Goal: Task Accomplishment & Management: Complete application form

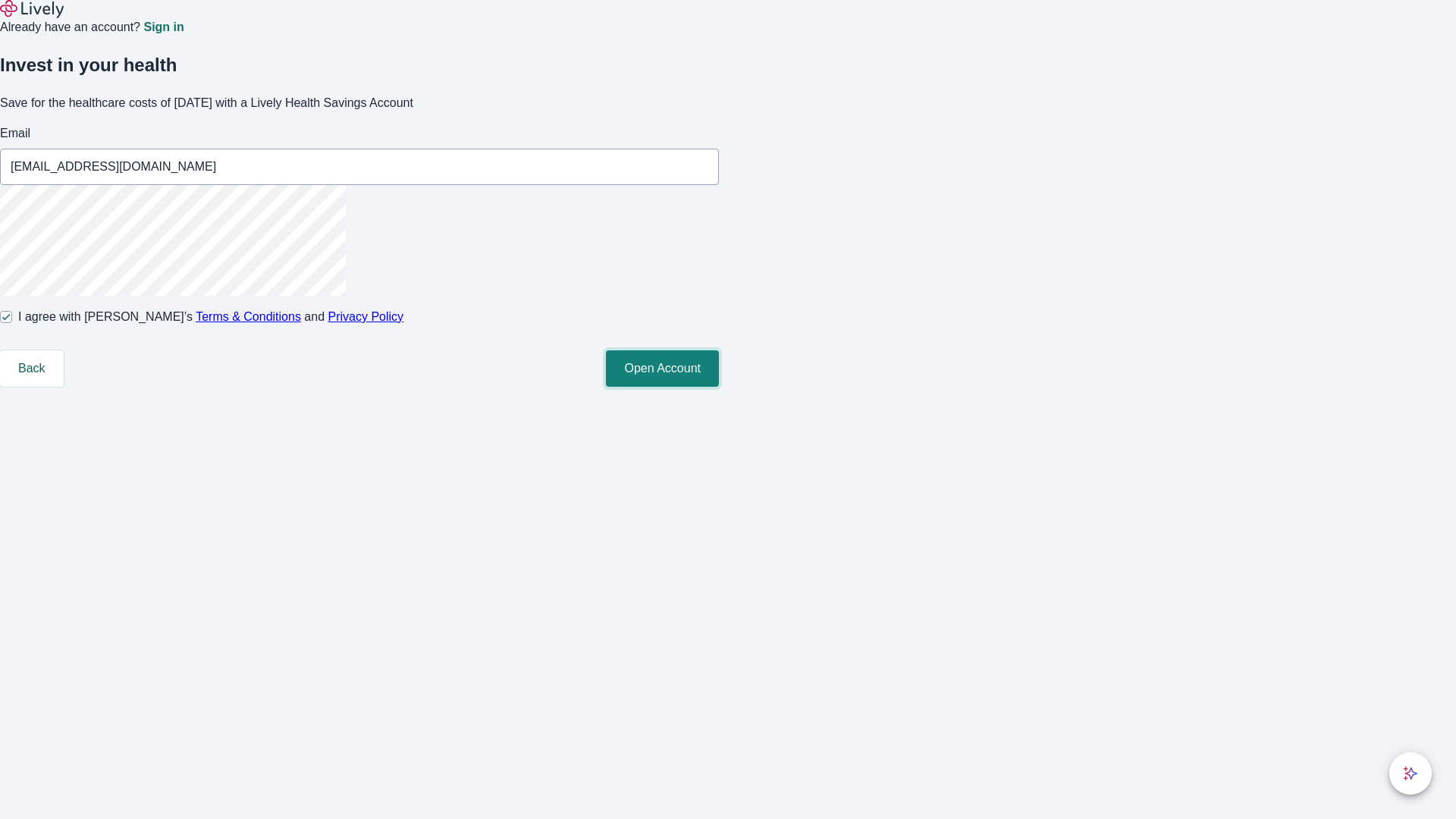
click at [719, 386] on button "Open Account" at bounding box center [662, 368] width 113 height 36
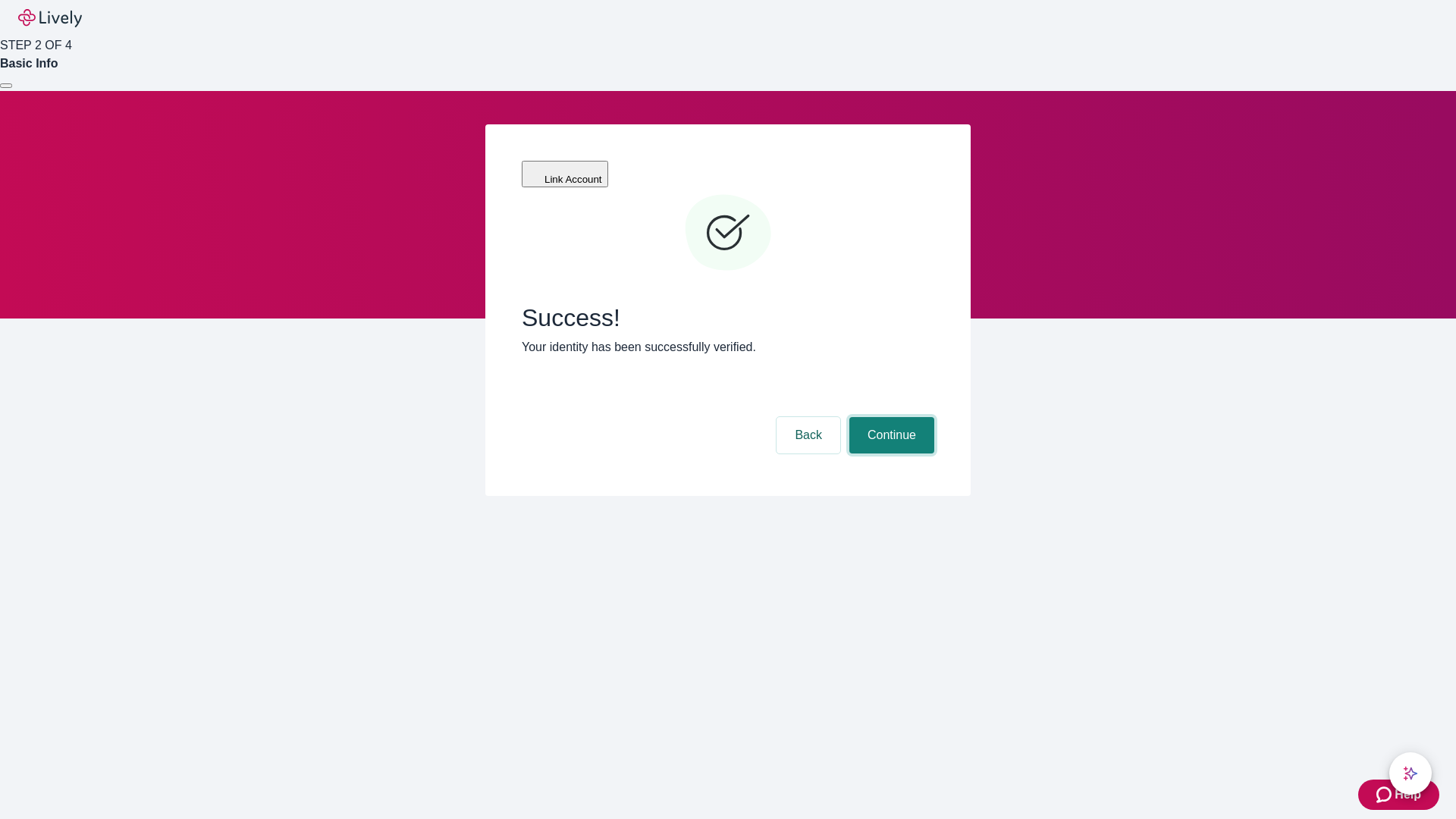
click at [889, 417] on button "Continue" at bounding box center [892, 435] width 85 height 36
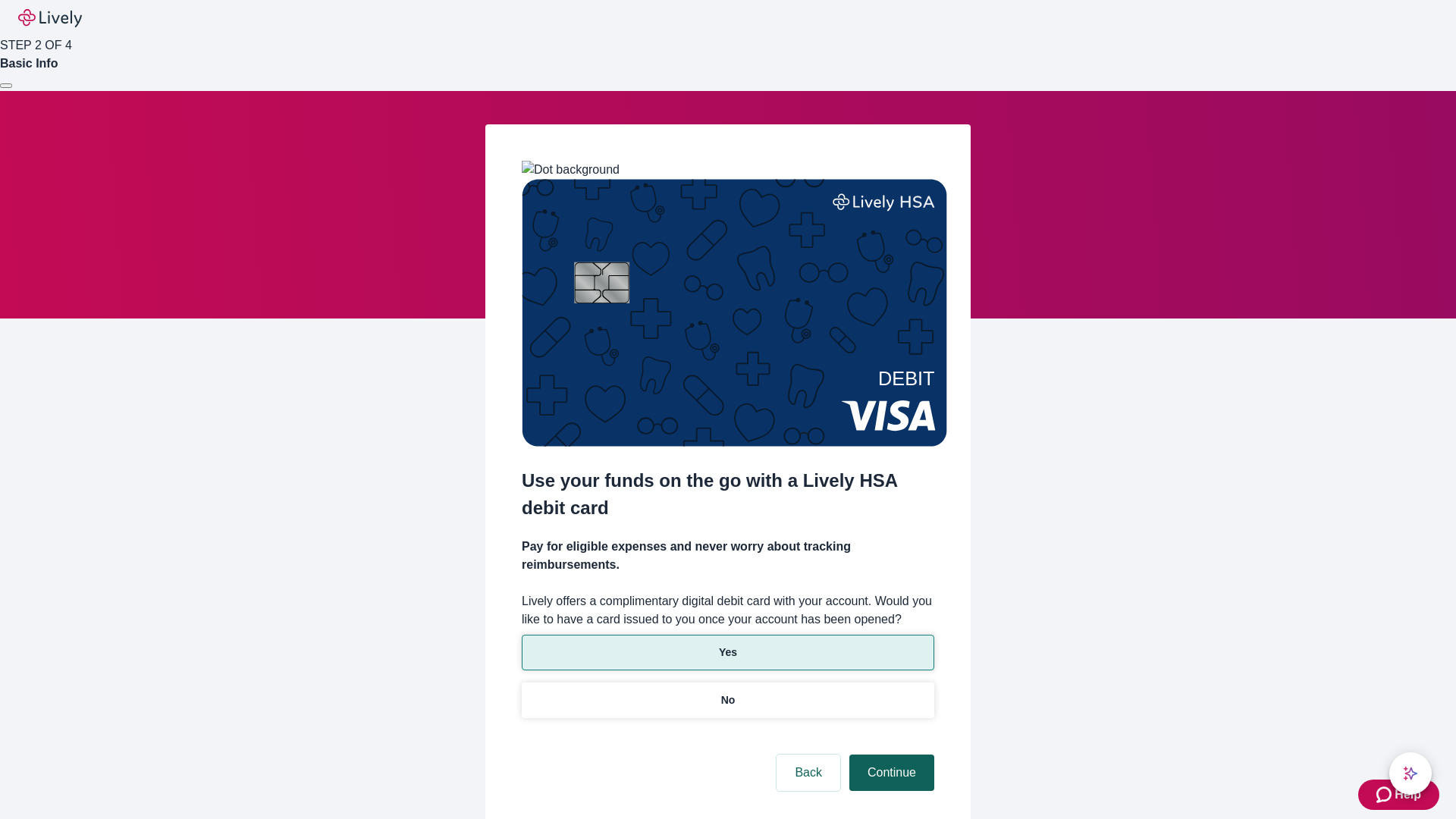
click at [727, 645] on p "Yes" at bounding box center [728, 652] width 18 height 16
click at [889, 754] on button "Continue" at bounding box center [892, 772] width 85 height 36
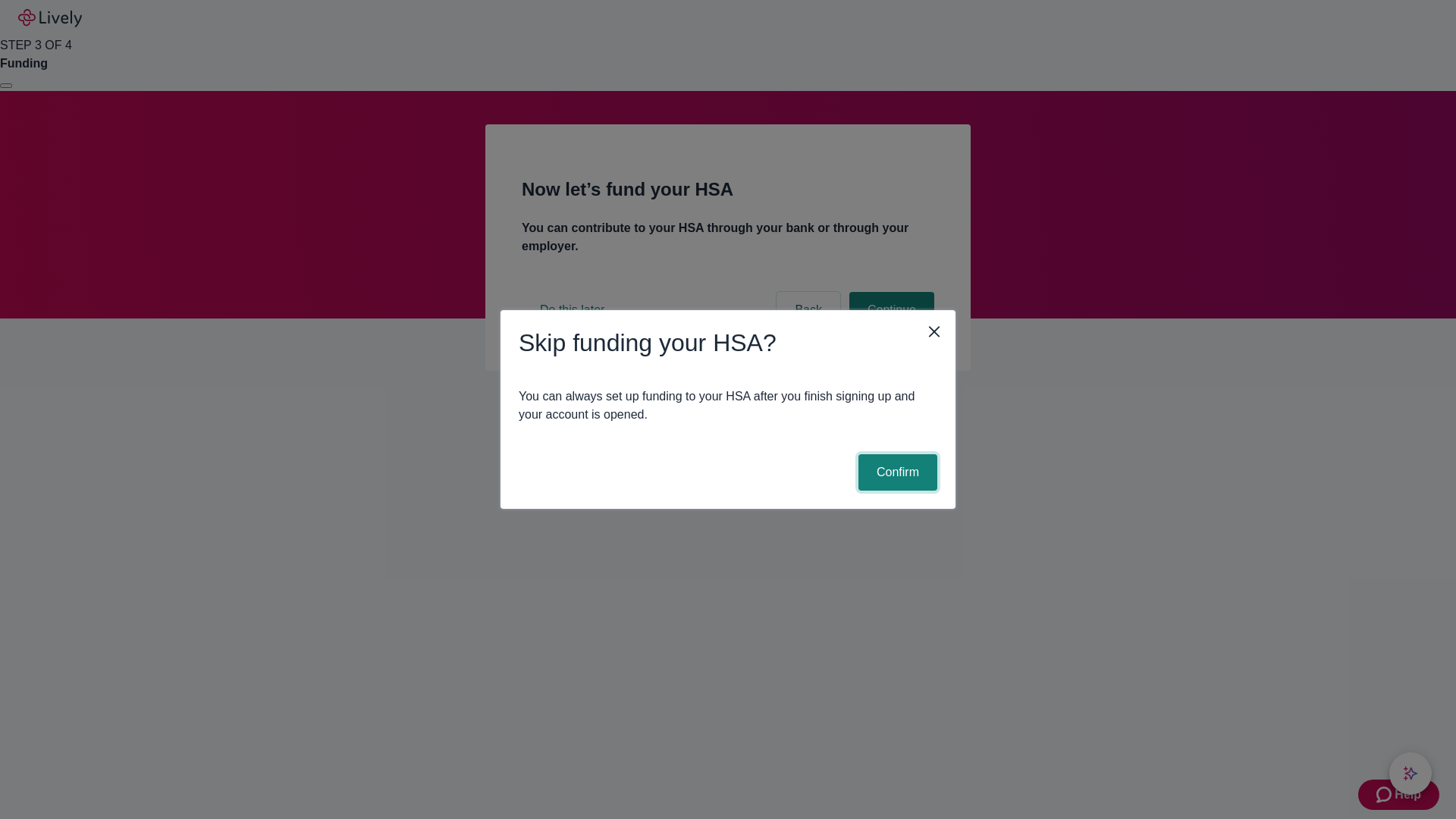
click at [896, 472] on button "Confirm" at bounding box center [898, 472] width 79 height 36
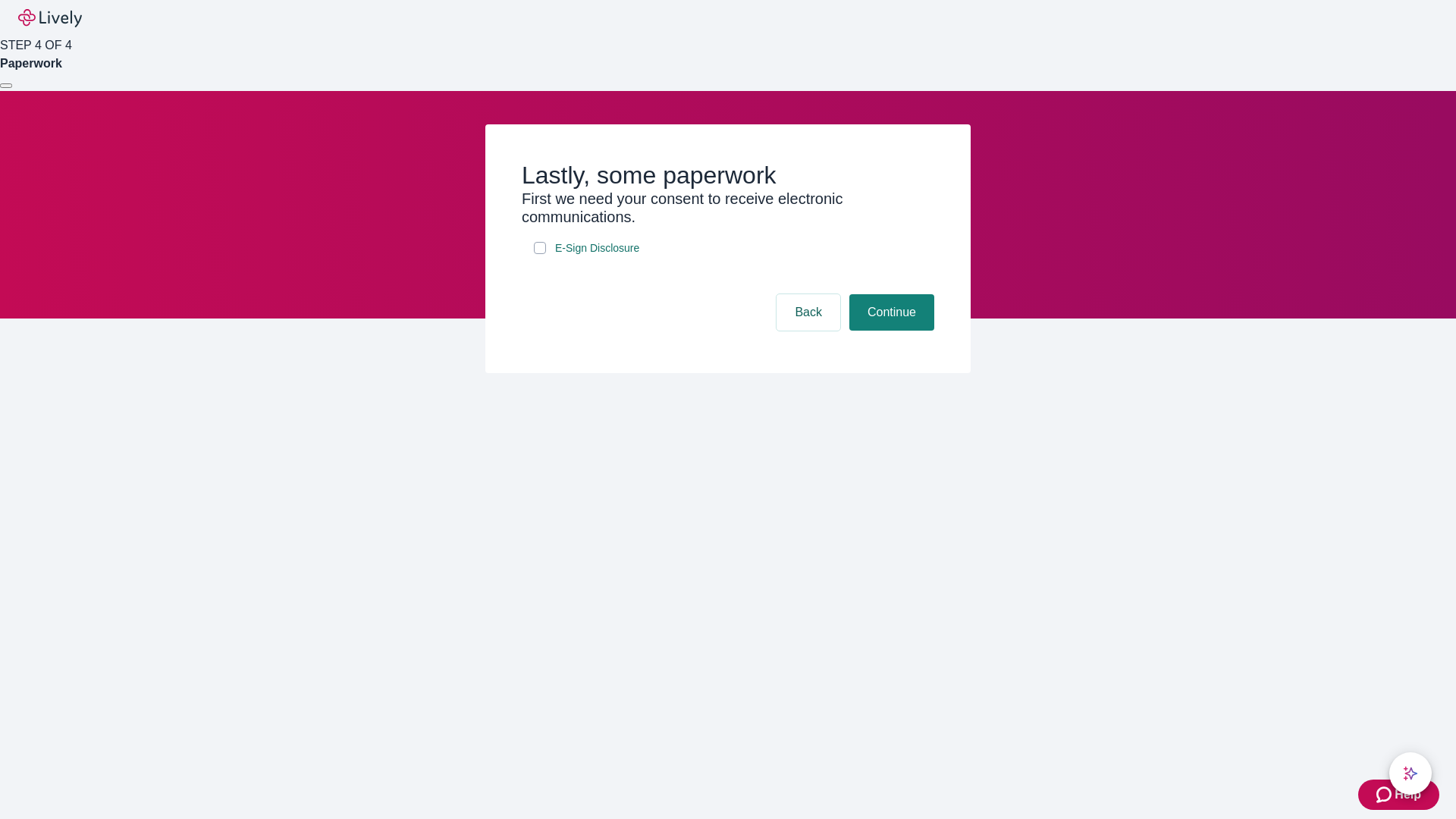
click at [540, 254] on input "E-Sign Disclosure" at bounding box center [540, 248] width 12 height 12
checkbox input "true"
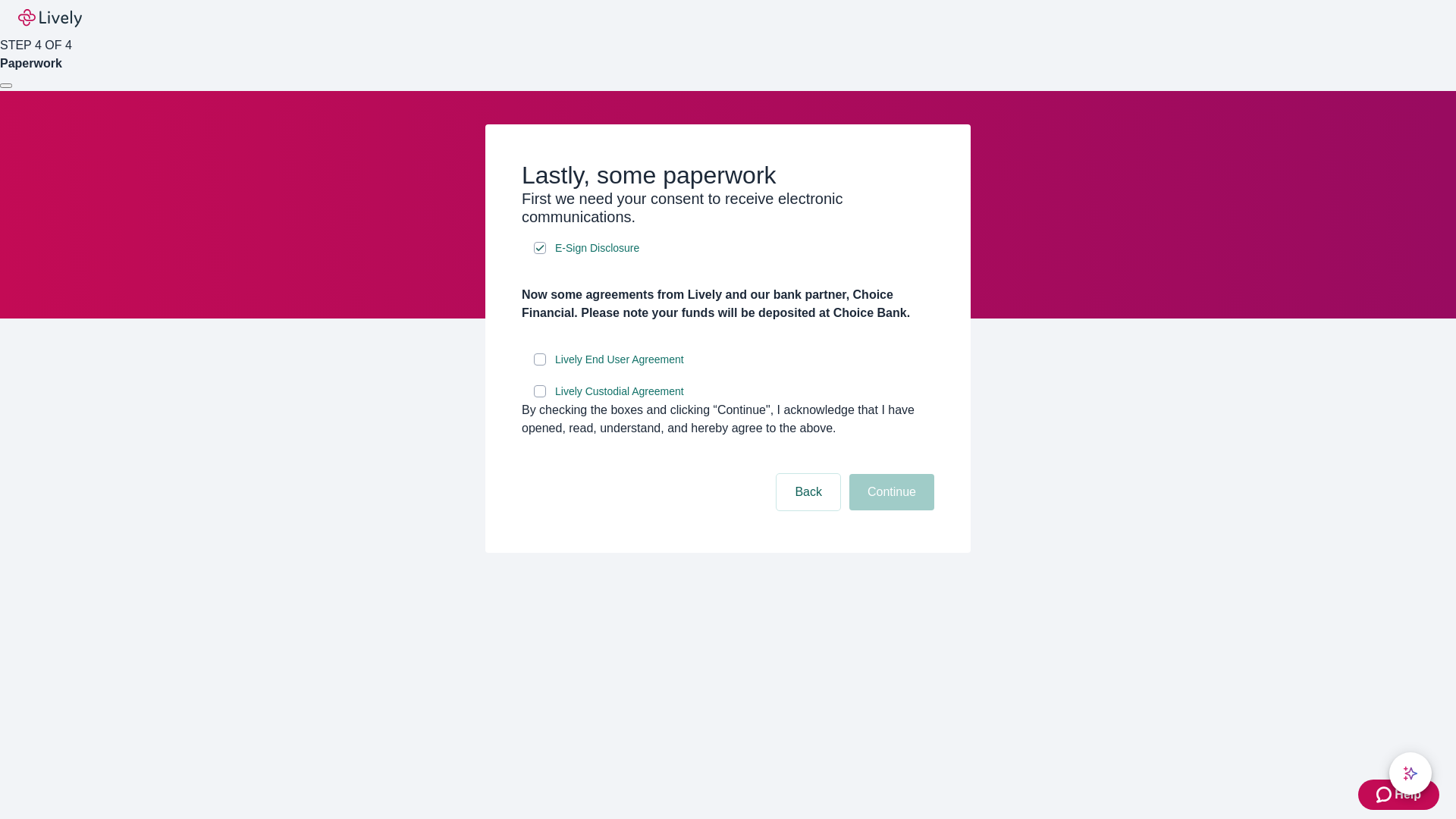
click at [540, 365] on input "Lively End User Agreement" at bounding box center [540, 359] width 12 height 12
checkbox input "true"
click at [540, 397] on input "Lively Custodial Agreement" at bounding box center [540, 391] width 12 height 12
checkbox input "true"
click at [889, 510] on button "Continue" at bounding box center [892, 492] width 85 height 36
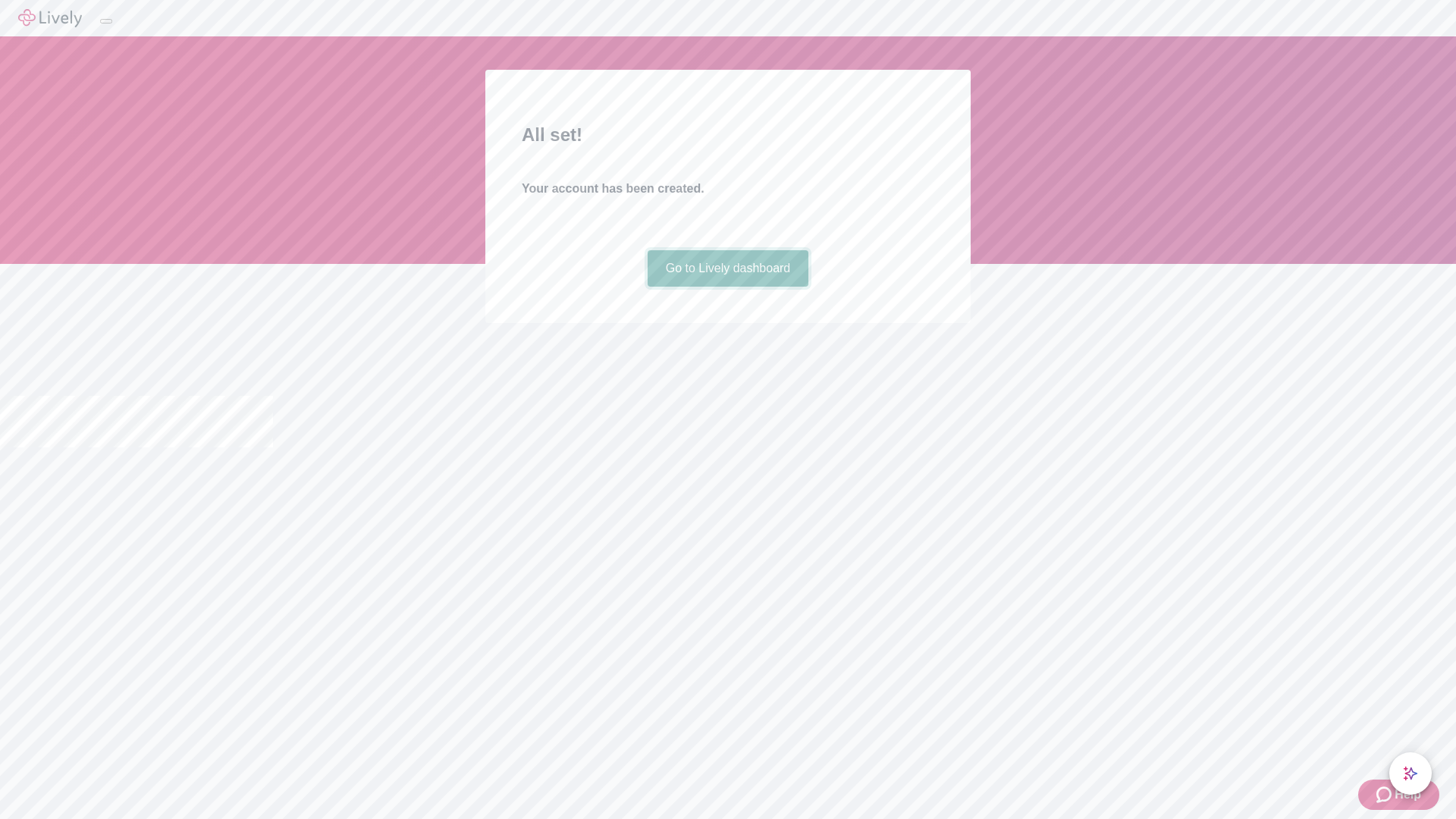
click at [727, 286] on link "Go to Lively dashboard" at bounding box center [728, 268] width 161 height 36
